Goal: Information Seeking & Learning: Learn about a topic

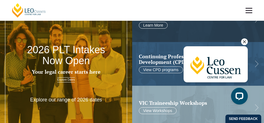
scroll to position [84, 0]
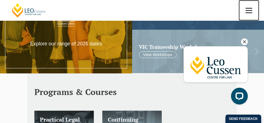
click at [250, 11] on link at bounding box center [248, 10] width 21 height 21
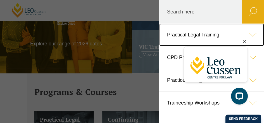
click at [244, 33] on icon at bounding box center [252, 34] width 22 height 22
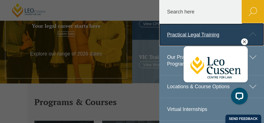
scroll to position [56, 0]
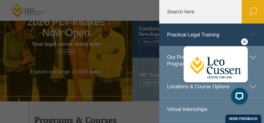
click at [244, 42] on icon "Hide greeting" at bounding box center [244, 41] width 7 height 7
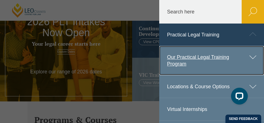
click at [250, 55] on icon at bounding box center [252, 57] width 22 height 22
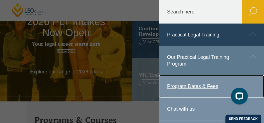
click at [189, 87] on link "Program Dates & Fees" at bounding box center [211, 86] width 105 height 22
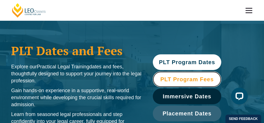
click at [183, 76] on span "PLT Program Fees" at bounding box center [186, 79] width 53 height 6
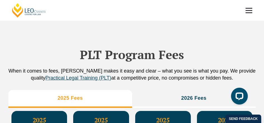
scroll to position [604, 0]
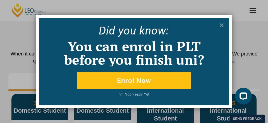
click at [222, 23] on icon at bounding box center [222, 25] width 4 height 4
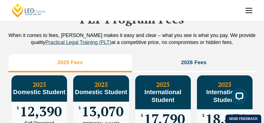
scroll to position [632, 0]
